Goal: Transaction & Acquisition: Purchase product/service

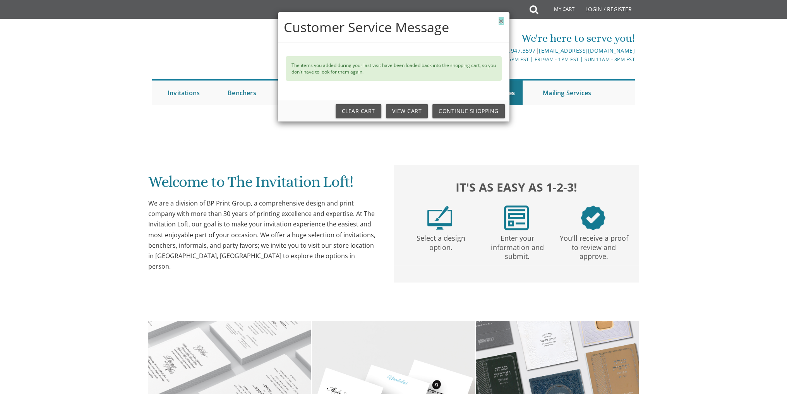
drag, startPoint x: 502, startPoint y: 22, endPoint x: 178, endPoint y: 95, distance: 331.4
click at [502, 22] on button "×" at bounding box center [501, 21] width 5 height 8
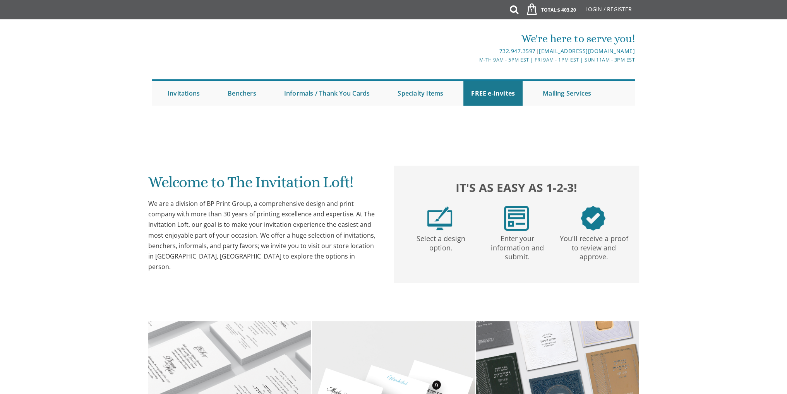
click at [178, 95] on div "× Customer Service Message The items you added during your last visit have been…" at bounding box center [393, 197] width 787 height 394
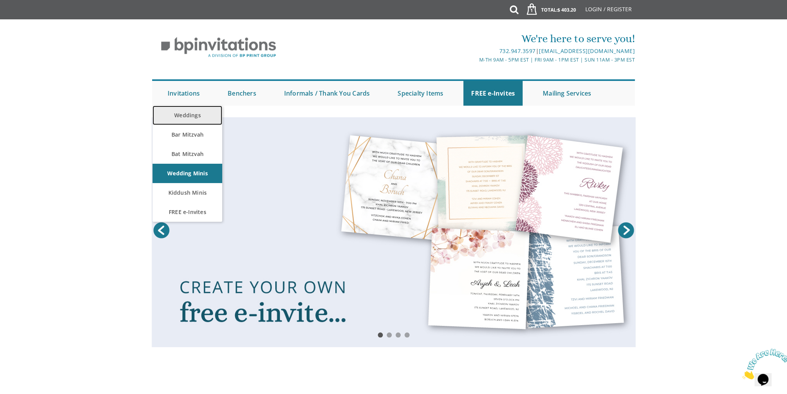
click at [185, 115] on link "Weddings" at bounding box center [188, 115] width 70 height 19
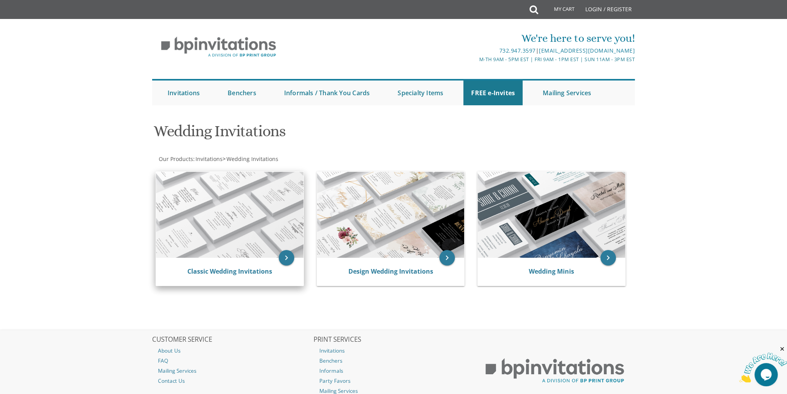
click at [222, 205] on img at bounding box center [229, 215] width 147 height 86
click at [238, 187] on img at bounding box center [229, 215] width 147 height 86
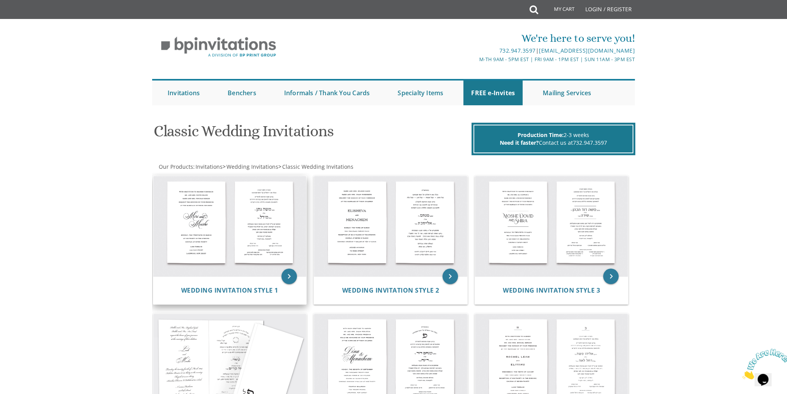
click at [237, 221] on img at bounding box center [229, 226] width 153 height 101
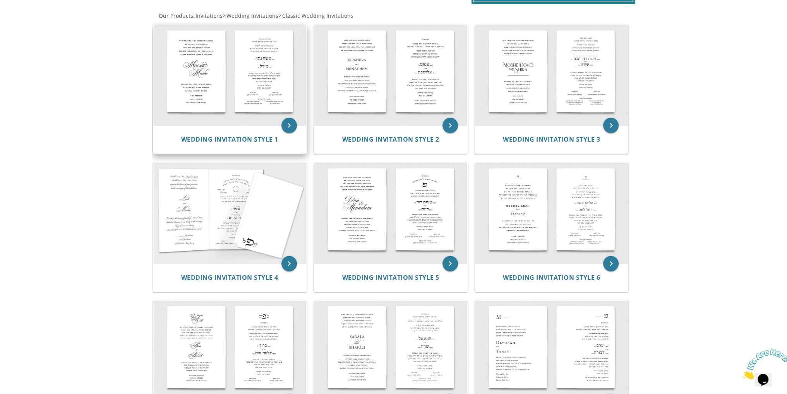
scroll to position [3, 0]
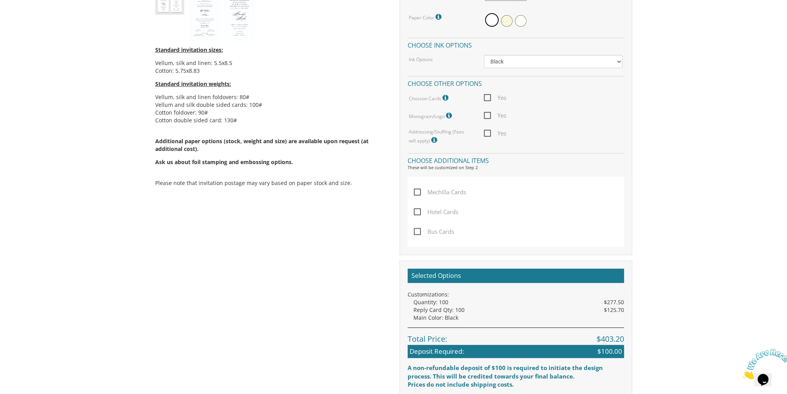
scroll to position [503, 0]
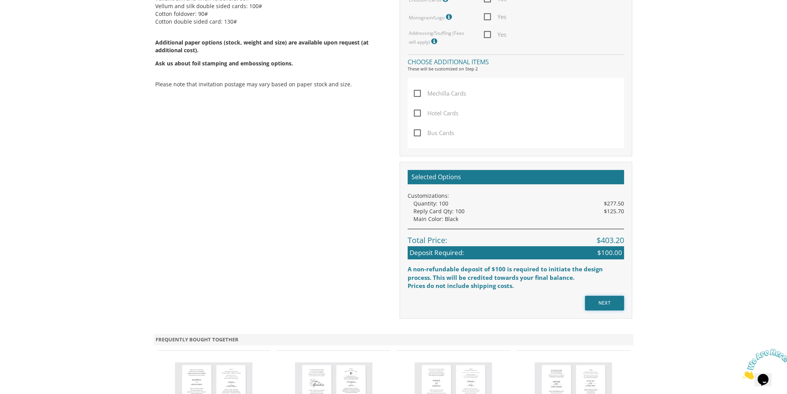
click at [613, 303] on input "NEXT" at bounding box center [604, 303] width 39 height 15
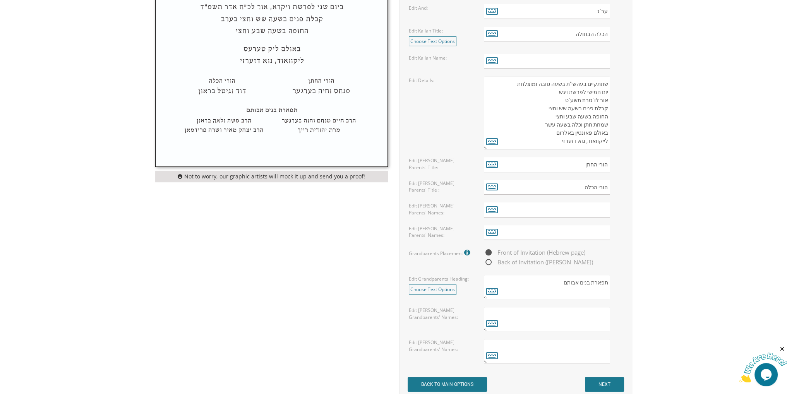
scroll to position [464, 0]
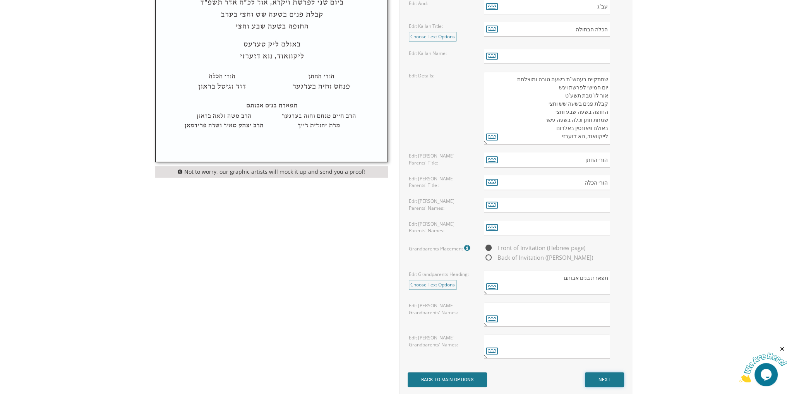
click at [613, 380] on input "NEXT" at bounding box center [604, 379] width 39 height 15
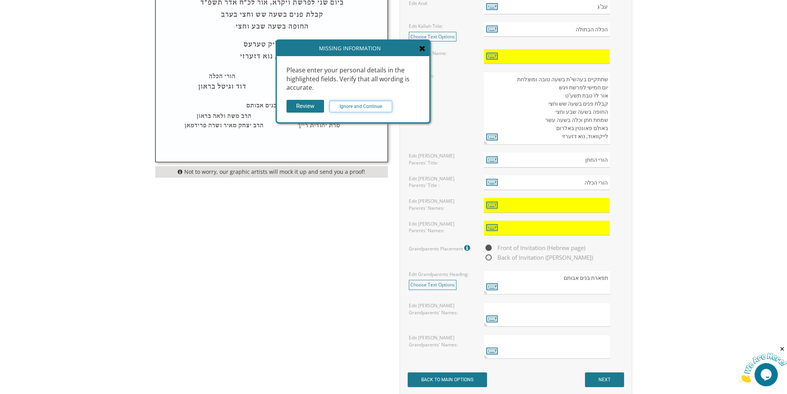
click at [355, 106] on input "Ignore and Continue" at bounding box center [360, 107] width 63 height 12
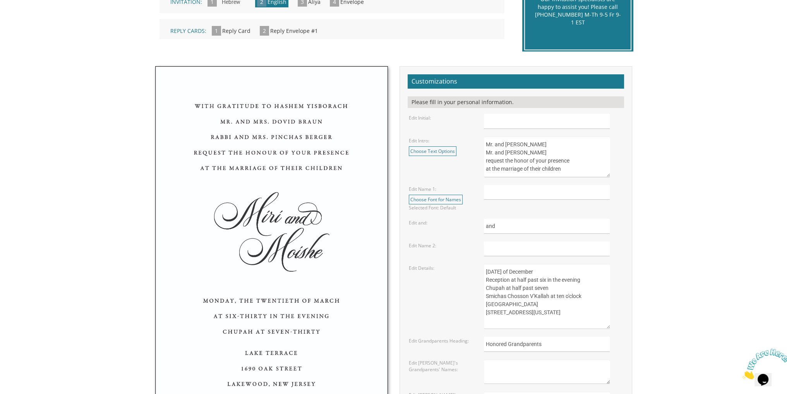
scroll to position [271, 0]
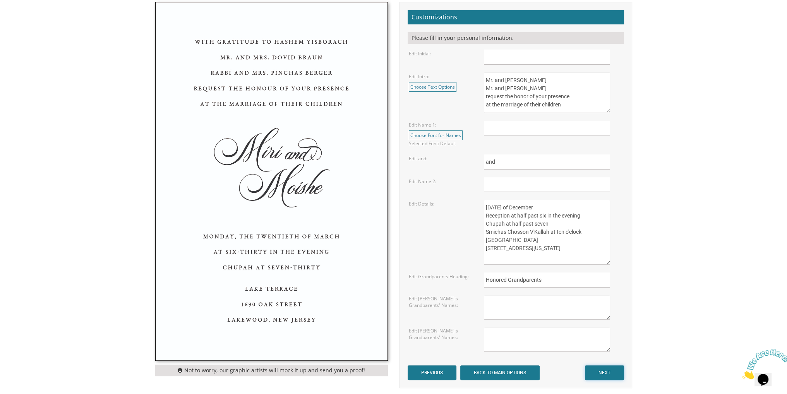
click at [609, 369] on input "NEXT" at bounding box center [604, 372] width 39 height 15
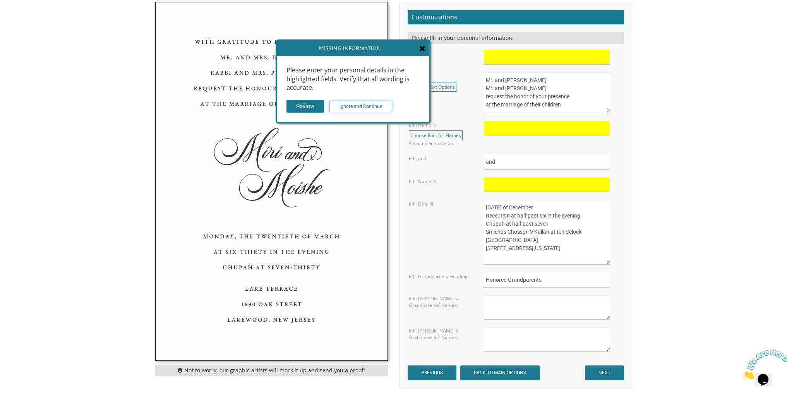
click at [363, 106] on input "Ignore and Continue" at bounding box center [360, 107] width 63 height 12
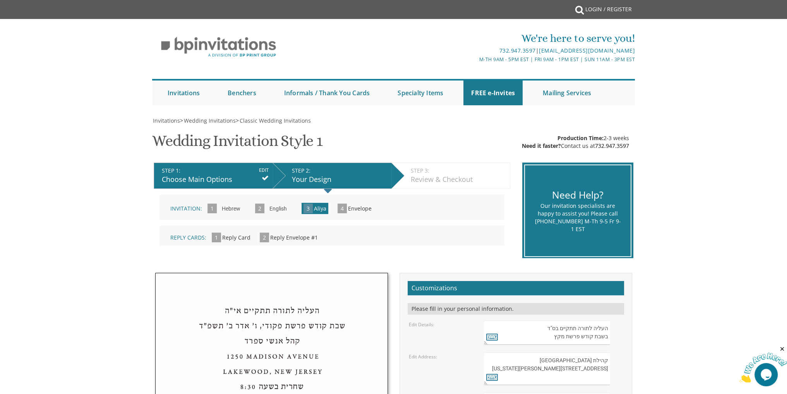
scroll to position [194, 0]
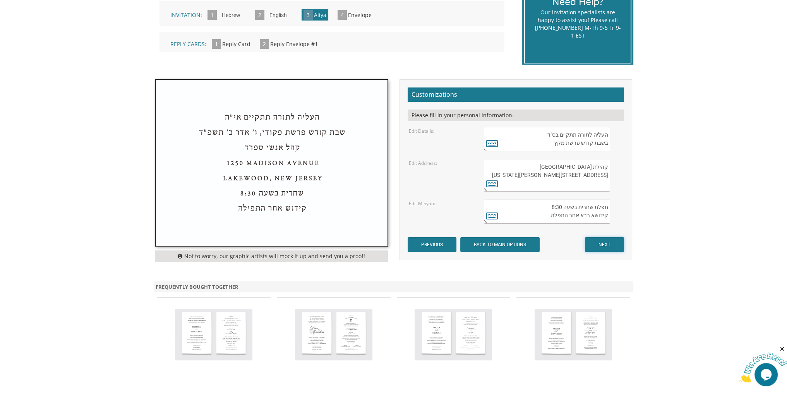
click at [603, 242] on input "NEXT" at bounding box center [604, 244] width 39 height 15
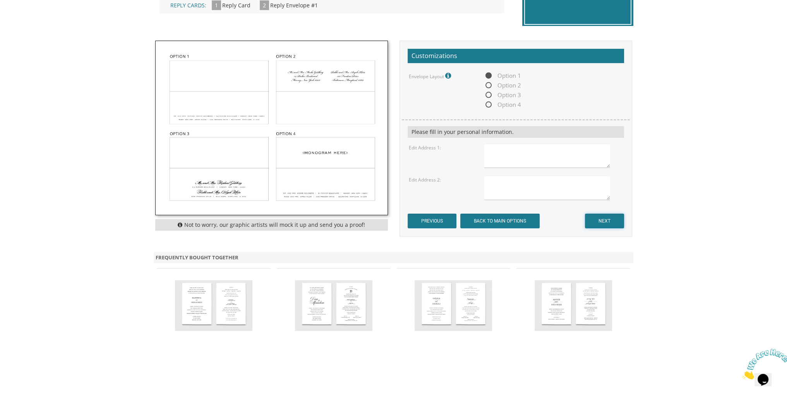
click at [602, 221] on input "NEXT" at bounding box center [604, 221] width 39 height 15
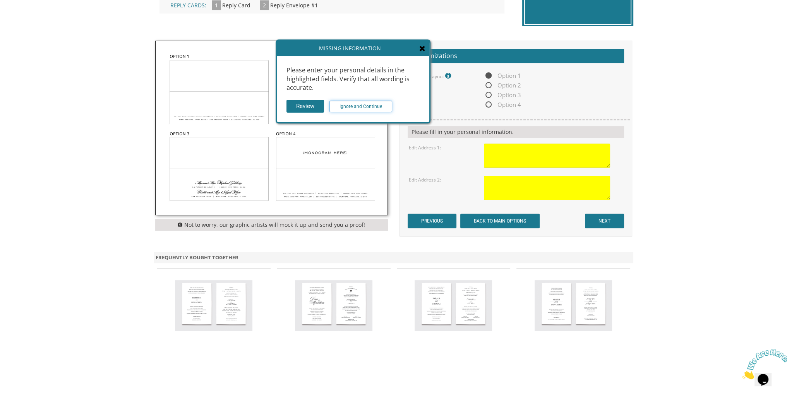
click at [361, 106] on input "Ignore and Continue" at bounding box center [360, 107] width 63 height 12
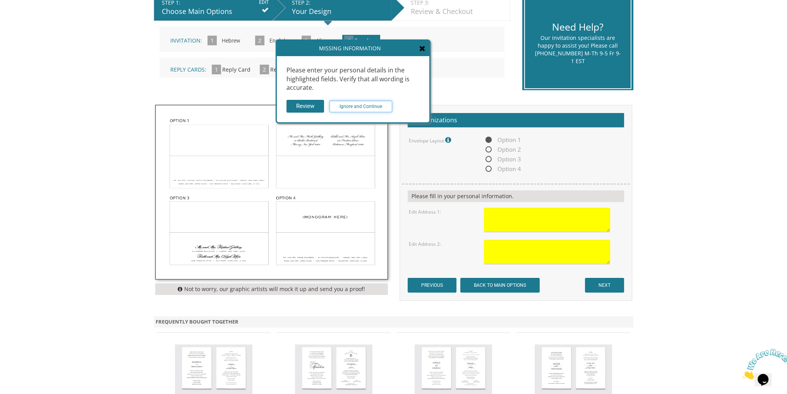
scroll to position [155, 0]
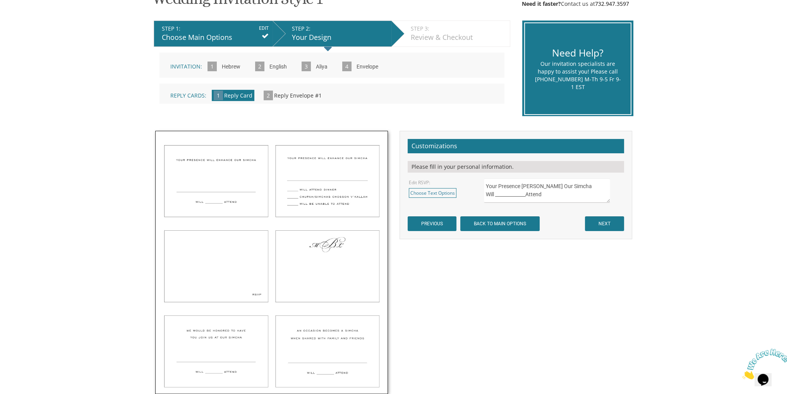
scroll to position [155, 0]
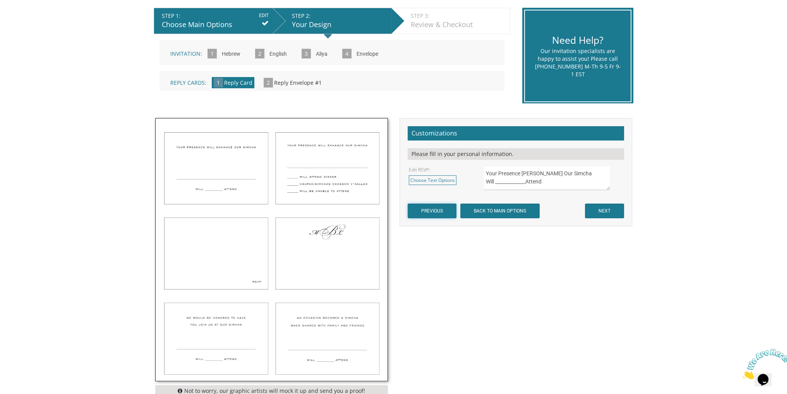
drag, startPoint x: 445, startPoint y: 208, endPoint x: 245, endPoint y: 70, distance: 242.3
click at [445, 208] on input "PREVIOUS" at bounding box center [432, 211] width 49 height 15
click at [262, 15] on input "EDIT" at bounding box center [264, 15] width 10 height 7
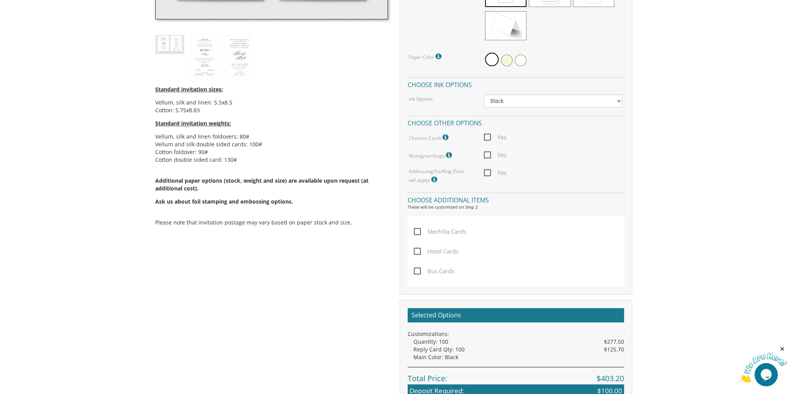
scroll to position [387, 0]
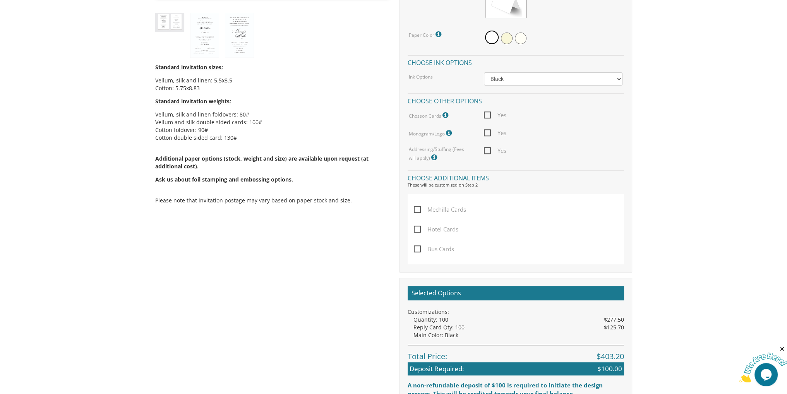
click at [460, 210] on span "Mechilla Cards" at bounding box center [440, 210] width 52 height 10
click at [419, 210] on input "Mechilla Cards" at bounding box center [416, 208] width 5 height 5
checkbox input "true"
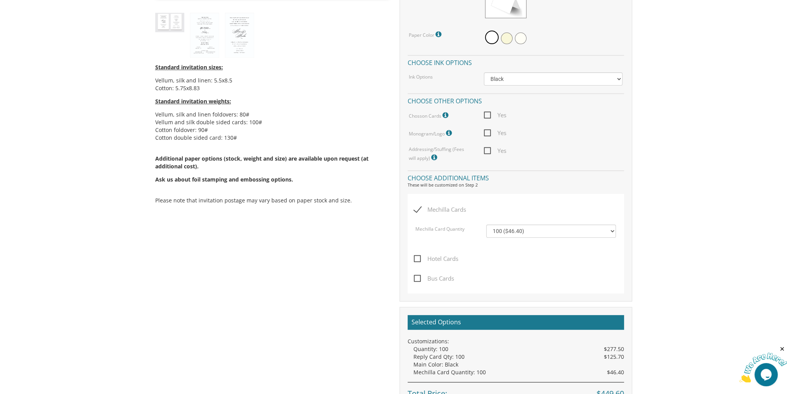
click at [453, 260] on span "Hotel Cards" at bounding box center [436, 259] width 45 height 10
click at [419, 260] on input "Hotel Cards" at bounding box center [416, 257] width 5 height 5
checkbox input "true"
click at [446, 278] on span "Bus Cards" at bounding box center [434, 279] width 40 height 10
click at [419, 278] on input "Bus Cards" at bounding box center [416, 277] width 5 height 5
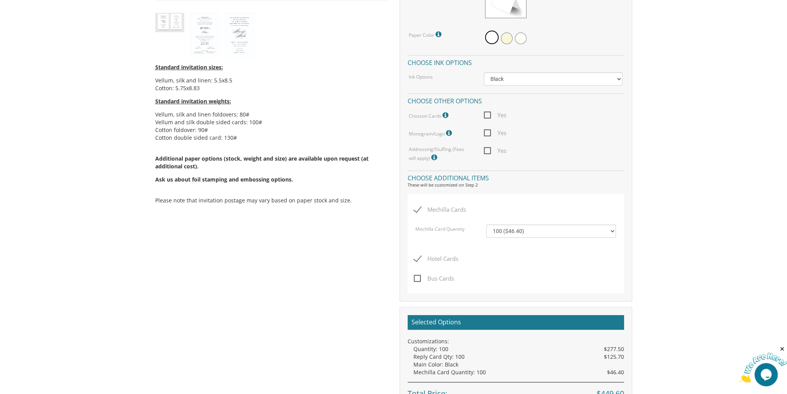
checkbox input "true"
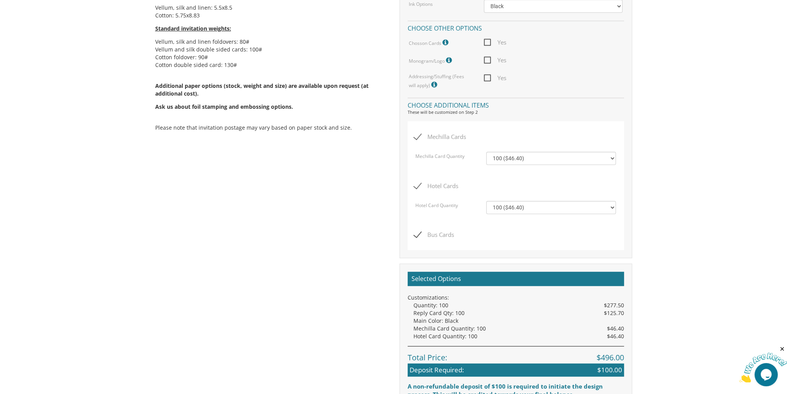
scroll to position [581, 0]
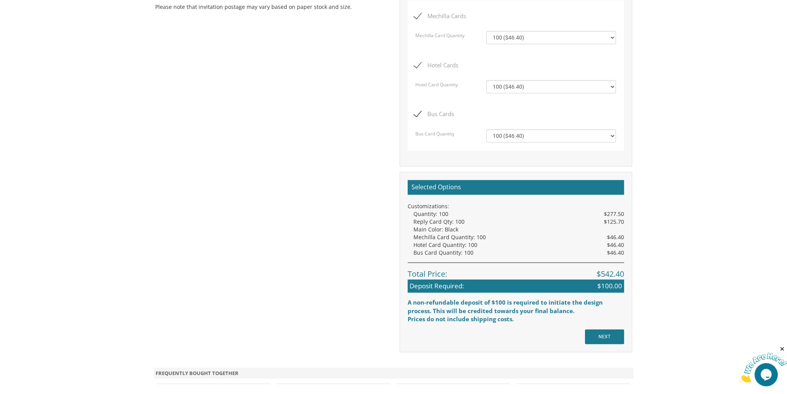
click at [617, 295] on div "Selected Options Customizations: Quantity: 100 $277.50 Reply Card Qty: 100 $125…" at bounding box center [516, 252] width 216 height 144
click at [613, 338] on input "NEXT" at bounding box center [604, 336] width 39 height 15
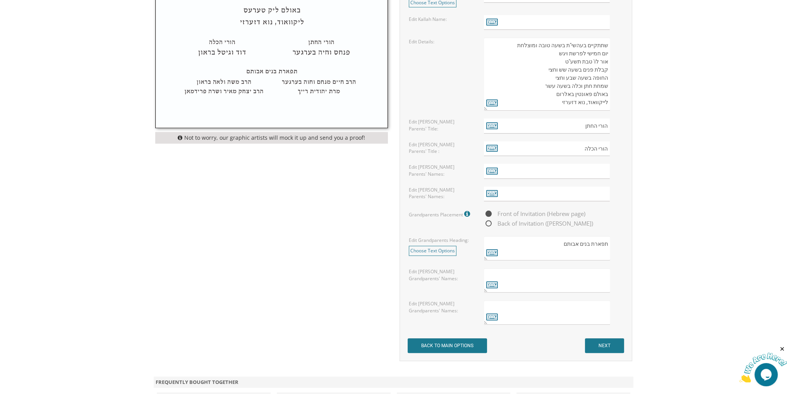
scroll to position [542, 0]
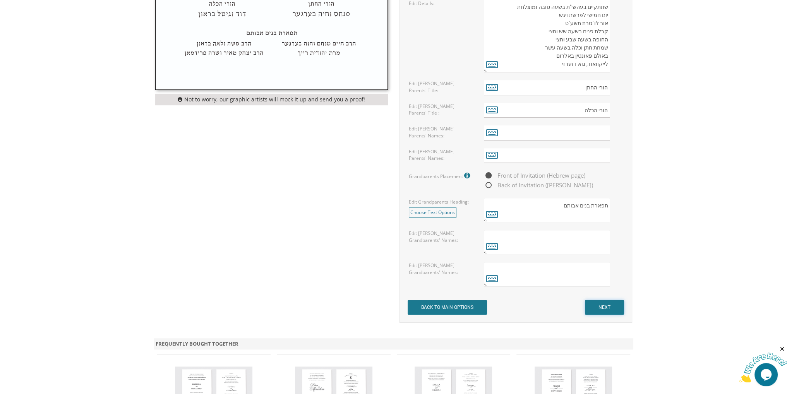
click at [604, 313] on input "NEXT" at bounding box center [604, 307] width 39 height 15
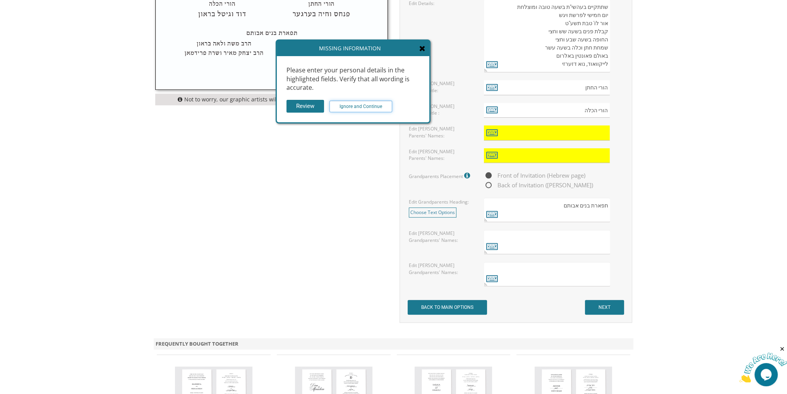
click at [379, 111] on input "Ignore and Continue" at bounding box center [360, 107] width 63 height 12
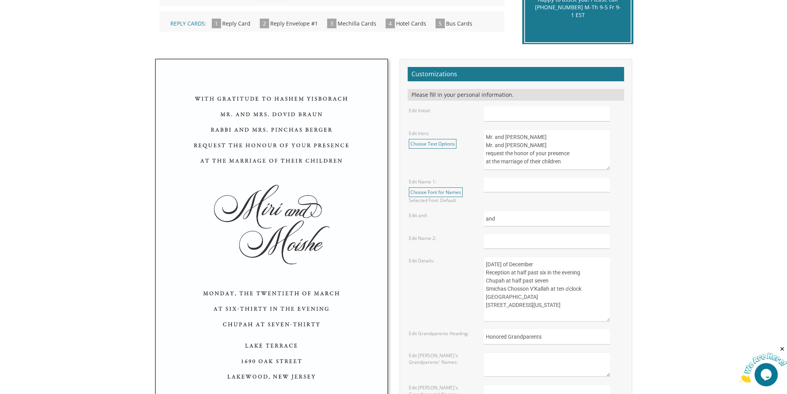
scroll to position [426, 0]
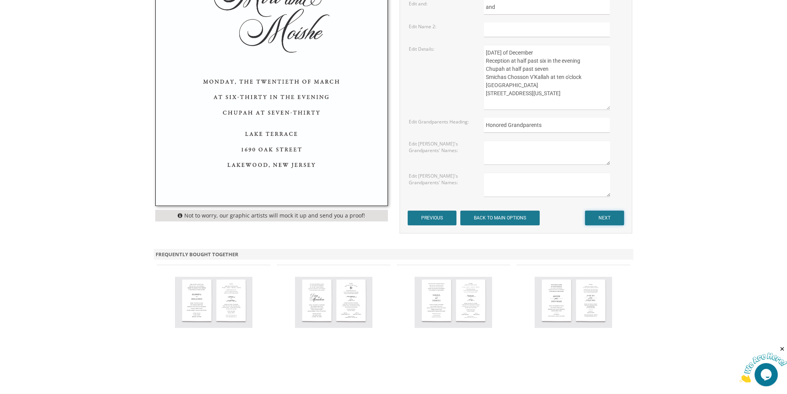
click at [601, 218] on input "NEXT" at bounding box center [604, 218] width 39 height 15
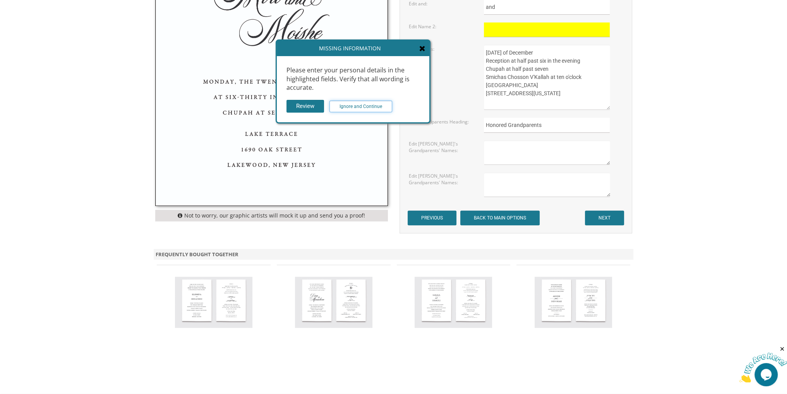
click at [345, 104] on input "Ignore and Continue" at bounding box center [360, 107] width 63 height 12
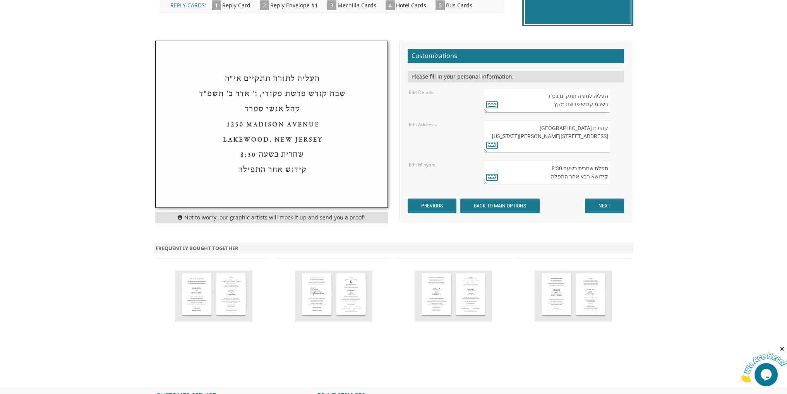
scroll to position [345, 0]
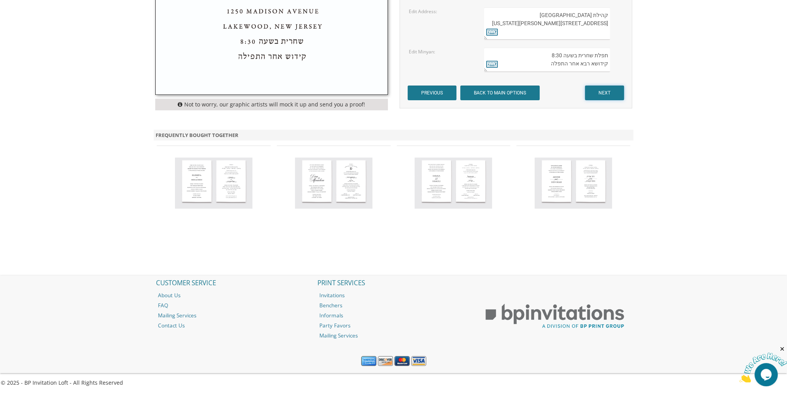
click at [601, 89] on input "NEXT" at bounding box center [604, 93] width 39 height 15
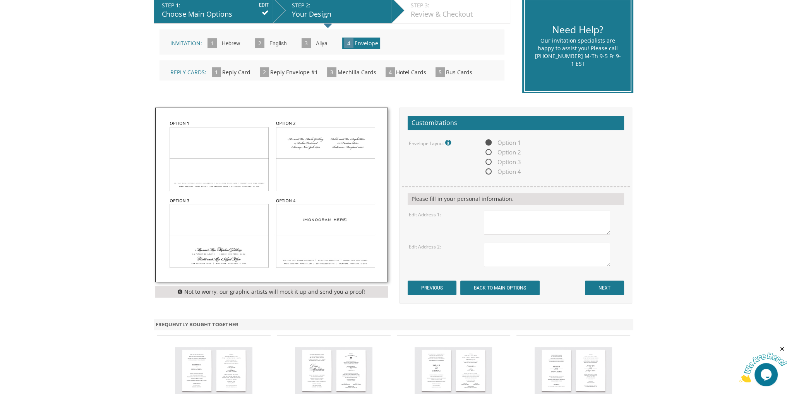
scroll to position [116, 0]
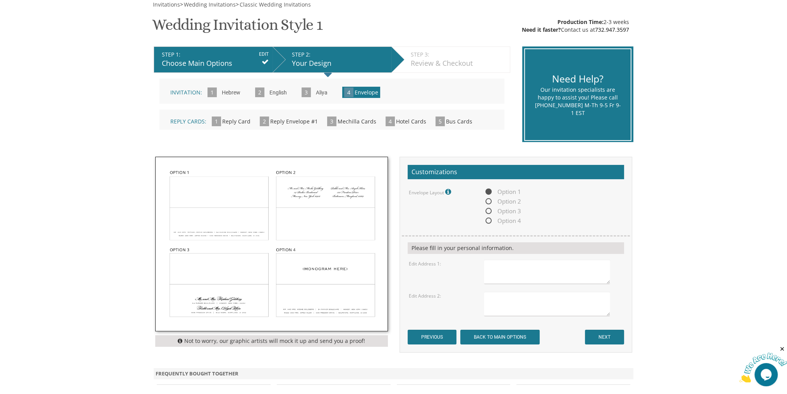
click at [264, 55] on input "EDIT" at bounding box center [264, 54] width 10 height 7
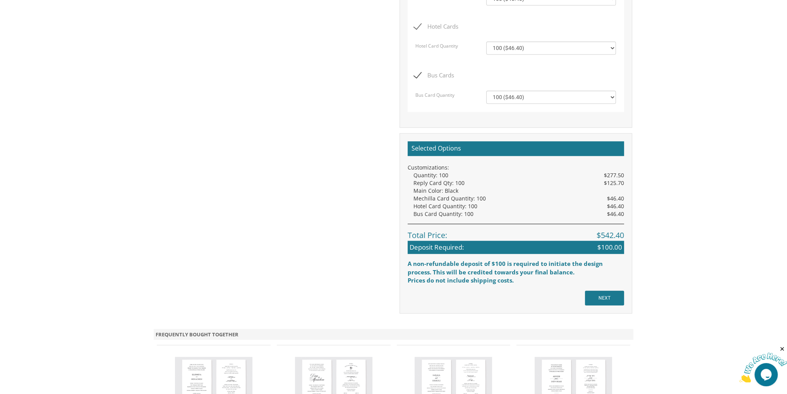
scroll to position [503, 0]
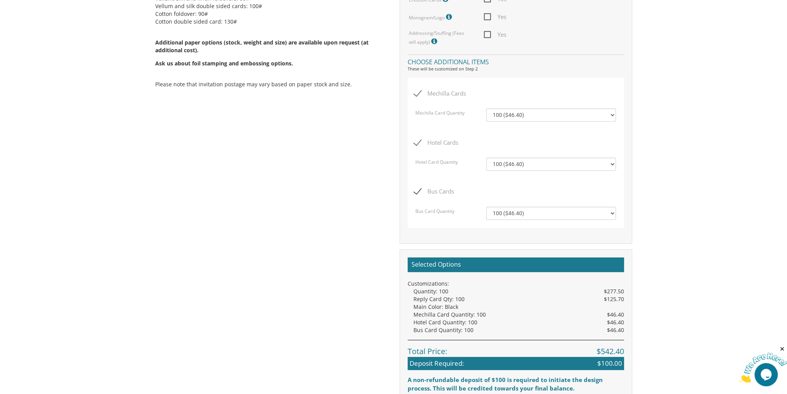
click at [419, 144] on span "Hotel Cards" at bounding box center [436, 143] width 45 height 10
click at [419, 144] on input "Hotel Cards" at bounding box center [416, 141] width 5 height 5
checkbox input "false"
click at [418, 207] on div "Bus Card Quantity 100 ($46.40) 200 ($55.20) 300 ($61.85) 400 ($70.60) 500 ($77.…" at bounding box center [516, 217] width 212 height 21
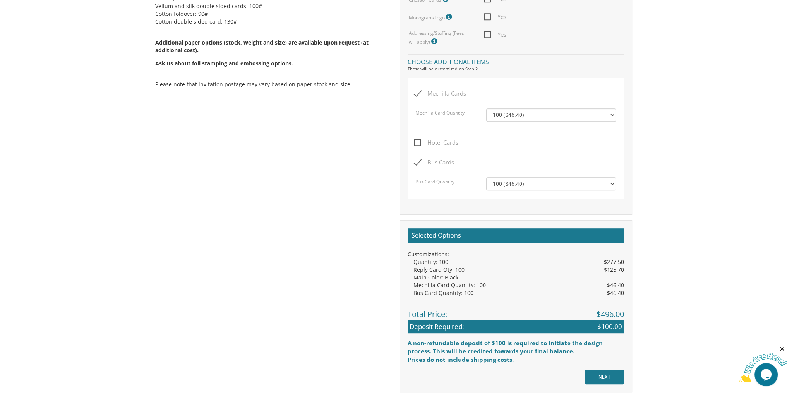
click at [418, 159] on span "Bus Cards" at bounding box center [434, 163] width 40 height 10
click at [418, 159] on input "Bus Cards" at bounding box center [416, 161] width 5 height 5
checkbox input "false"
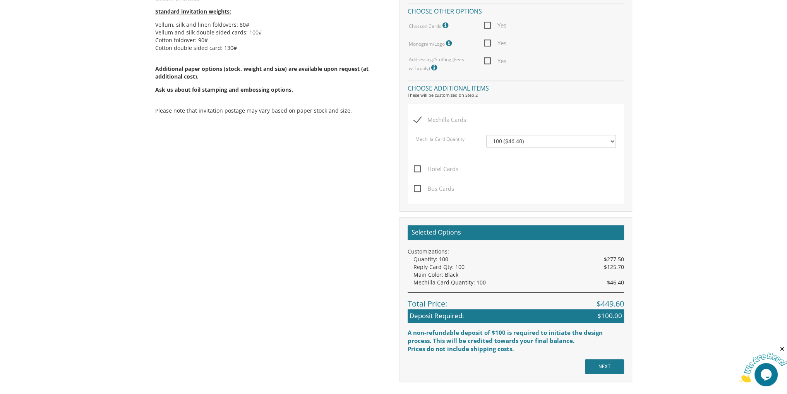
scroll to position [464, 0]
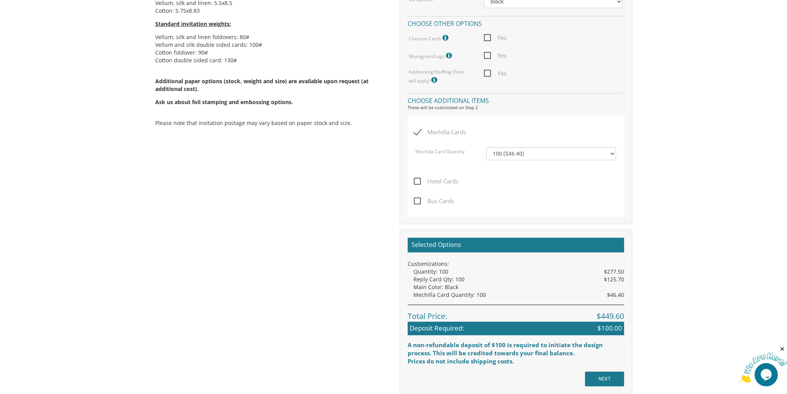
click at [421, 128] on span "Mechilla Cards" at bounding box center [440, 132] width 52 height 10
click at [419, 129] on input "Mechilla Cards" at bounding box center [416, 131] width 5 height 5
checkbox input "false"
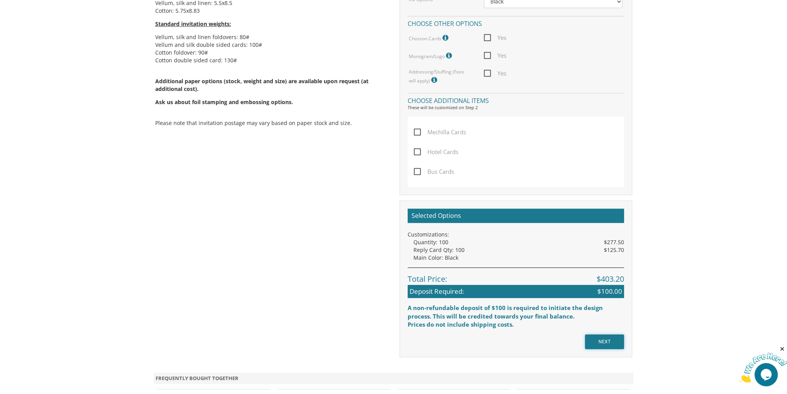
click at [600, 338] on input "NEXT" at bounding box center [604, 341] width 39 height 15
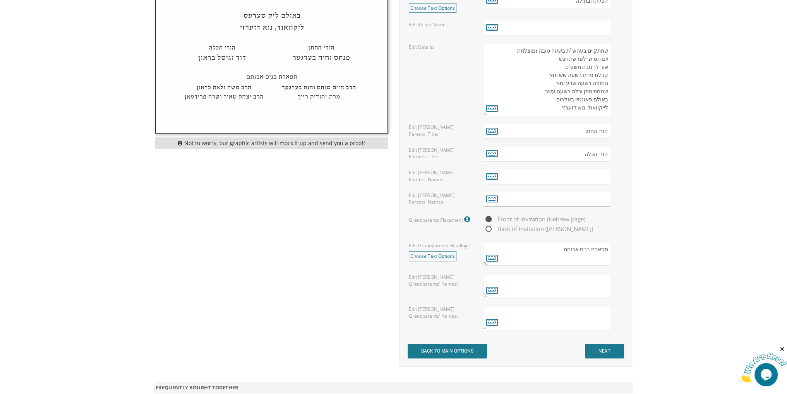
scroll to position [581, 0]
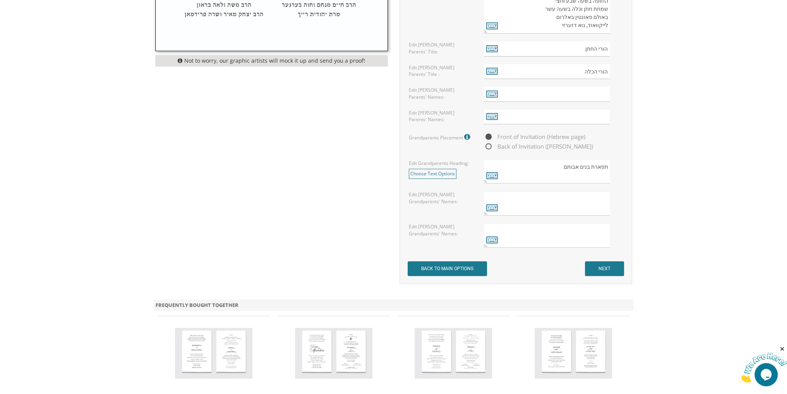
click at [615, 268] on input "NEXT" at bounding box center [604, 268] width 39 height 15
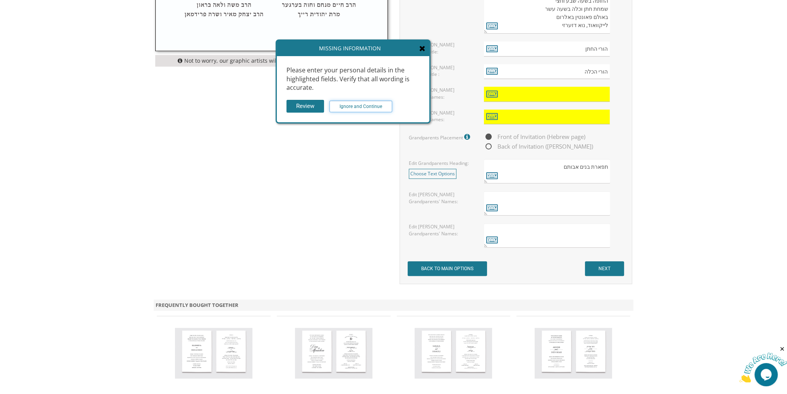
click at [379, 104] on input "Ignore and Continue" at bounding box center [360, 107] width 63 height 12
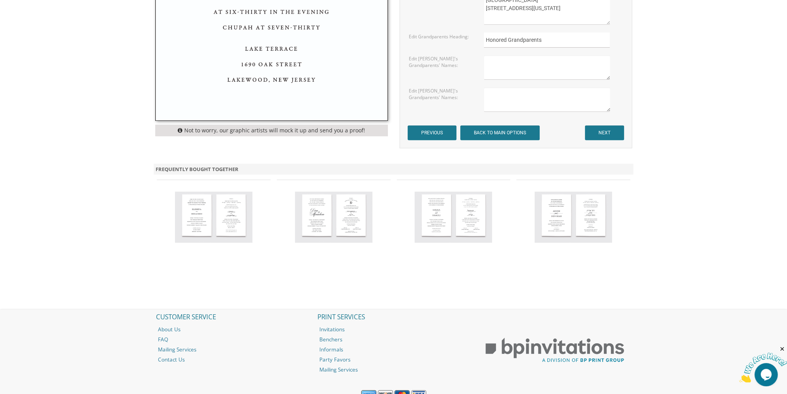
scroll to position [544, 0]
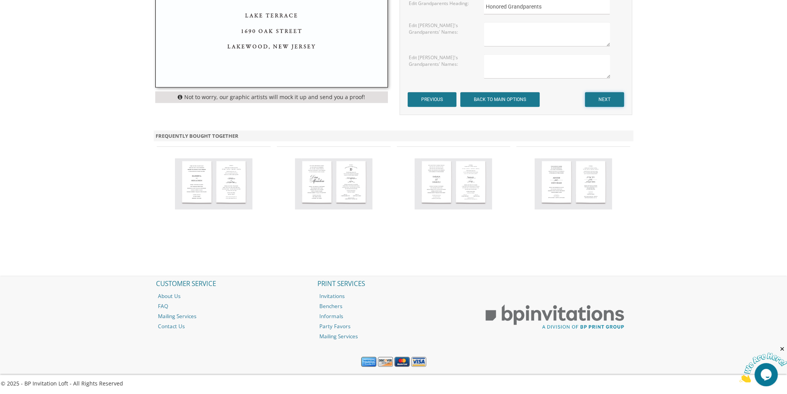
click at [615, 99] on input "NEXT" at bounding box center [604, 99] width 39 height 15
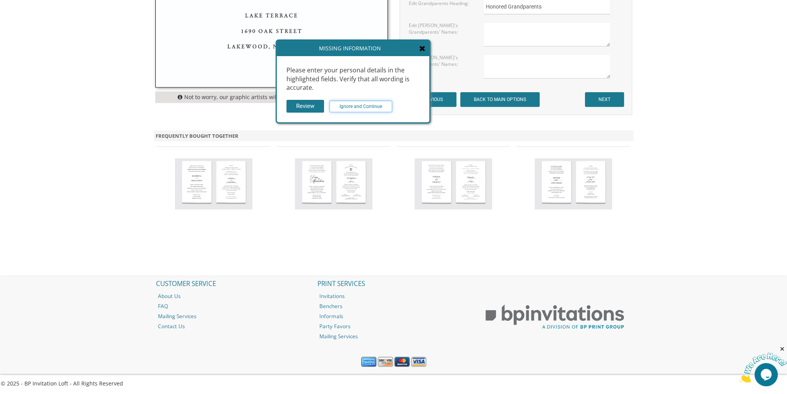
click at [356, 111] on input "Ignore and Continue" at bounding box center [360, 107] width 63 height 12
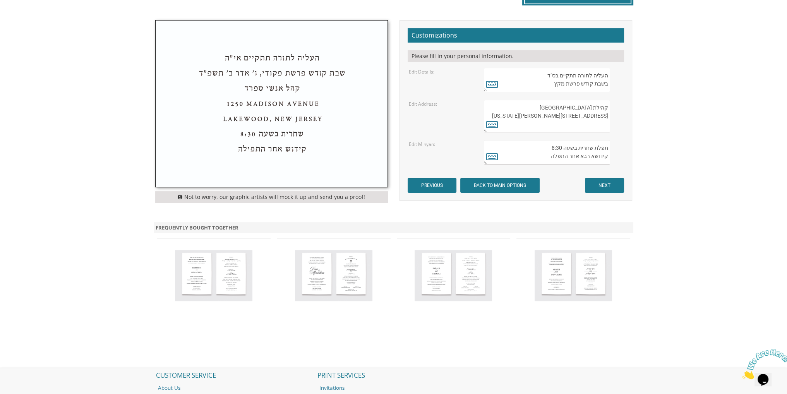
scroll to position [310, 0]
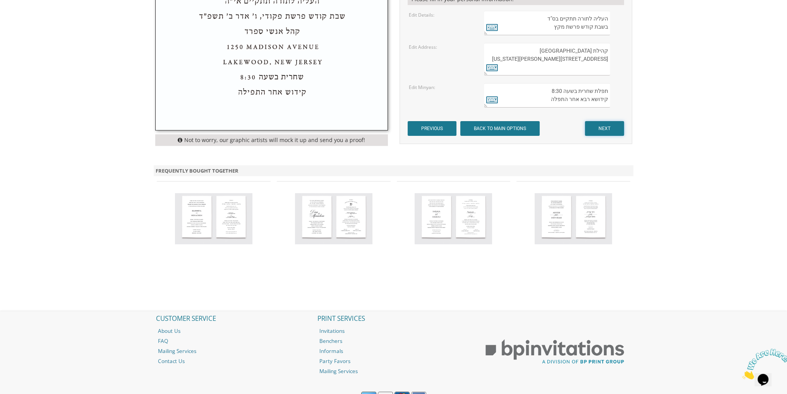
click at [613, 130] on input "NEXT" at bounding box center [604, 128] width 39 height 15
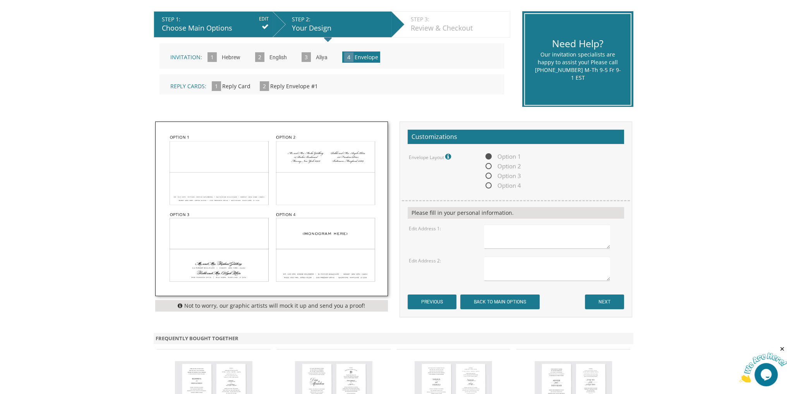
scroll to position [194, 0]
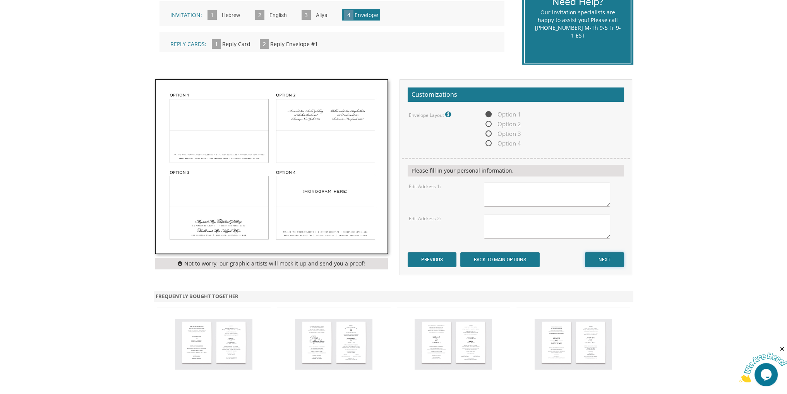
click at [600, 265] on input "NEXT" at bounding box center [604, 259] width 39 height 15
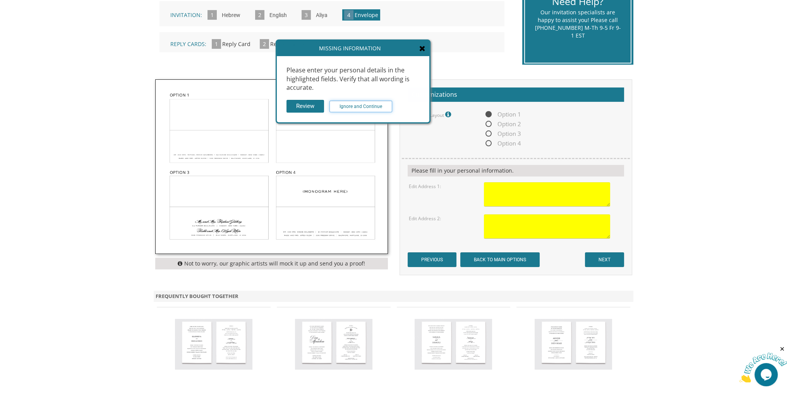
click at [372, 106] on input "Ignore and Continue" at bounding box center [360, 107] width 63 height 12
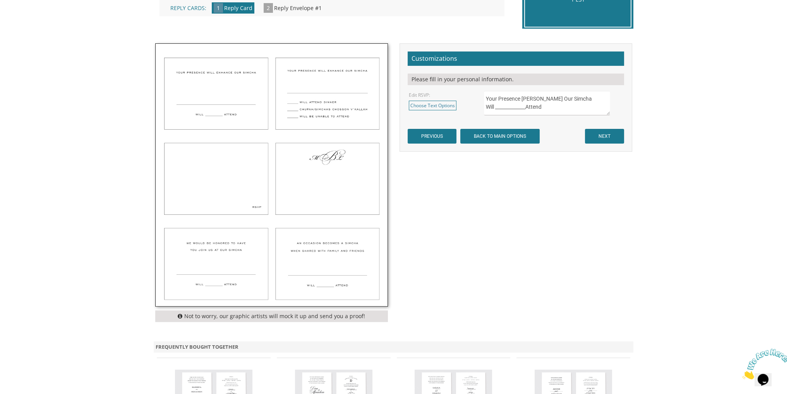
scroll to position [232, 0]
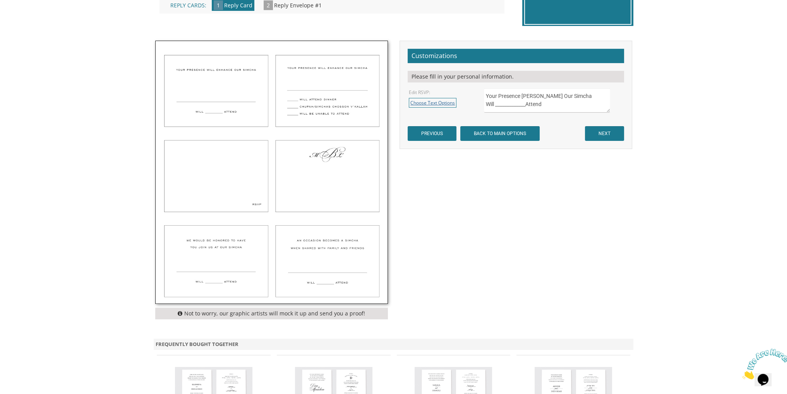
click at [435, 103] on link "Choose Text Options" at bounding box center [433, 103] width 48 height 10
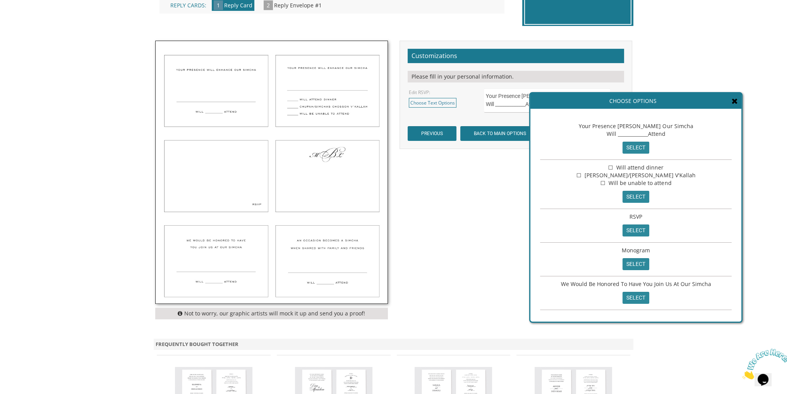
drag, startPoint x: 432, startPoint y: 53, endPoint x: 686, endPoint y: 106, distance: 259.3
click at [686, 106] on div "Choose Options" at bounding box center [635, 100] width 211 height 15
click at [437, 117] on form "Customizations Please fill in your personal information. Edit RSVP: Choose Text…" at bounding box center [516, 95] width 216 height 93
click at [432, 134] on input "PREVIOUS" at bounding box center [432, 133] width 49 height 15
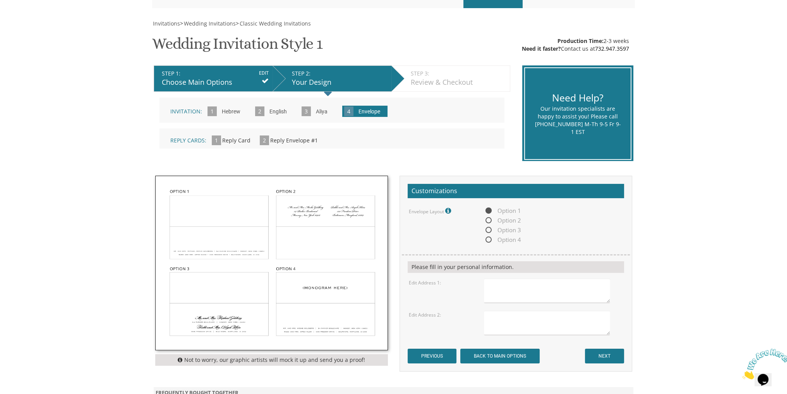
scroll to position [116, 0]
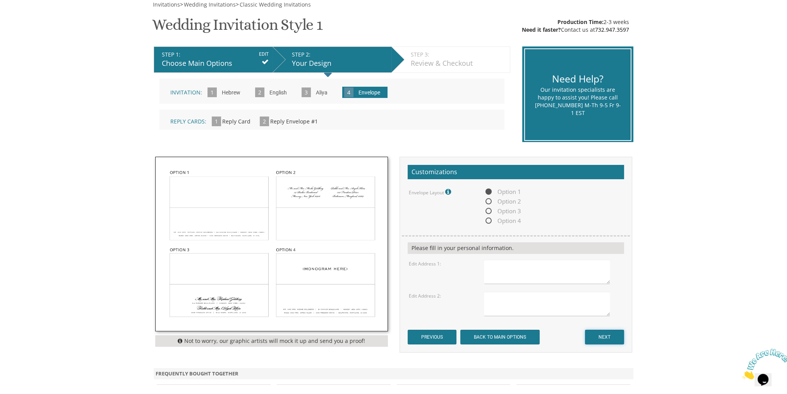
click at [611, 336] on input "NEXT" at bounding box center [604, 337] width 39 height 15
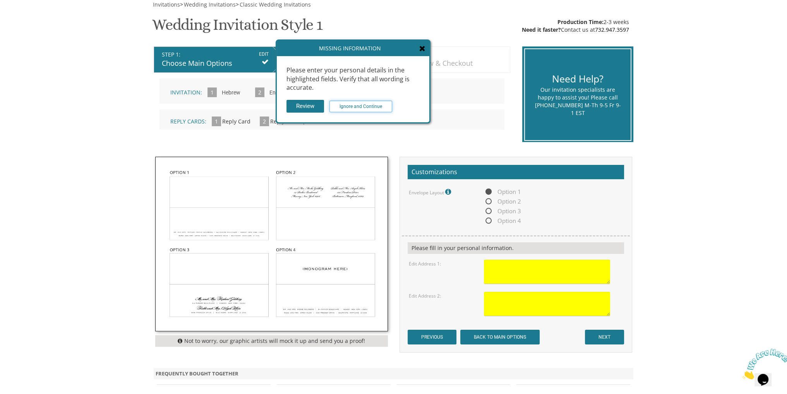
click at [374, 104] on input "Ignore and Continue" at bounding box center [360, 107] width 63 height 12
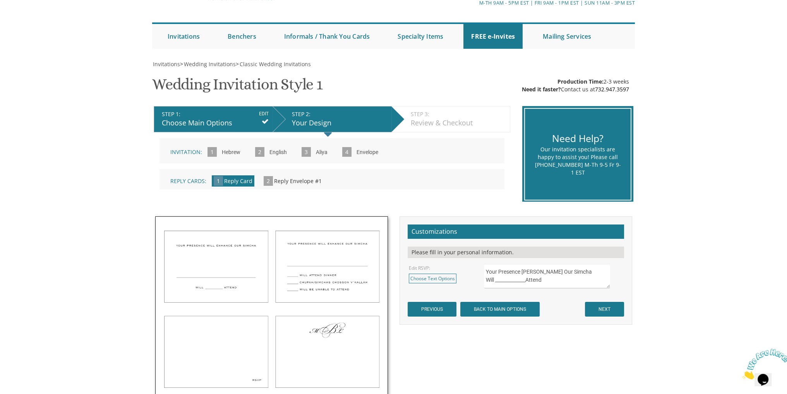
scroll to position [155, 0]
